Goal: Task Accomplishment & Management: Manage account settings

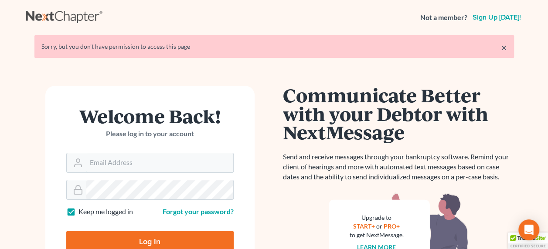
type input "[EMAIL_ADDRESS][DOMAIN_NAME]"
click at [152, 237] on input "Log In" at bounding box center [149, 242] width 167 height 22
type input "Thinking..."
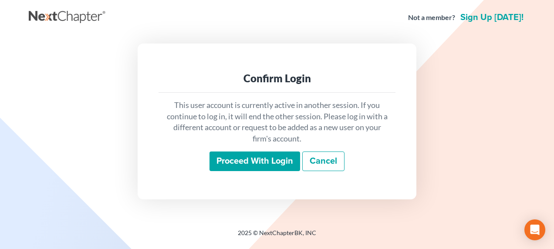
click at [244, 153] on input "Proceed with login" at bounding box center [255, 162] width 91 height 20
